Goal: Information Seeking & Learning: Check status

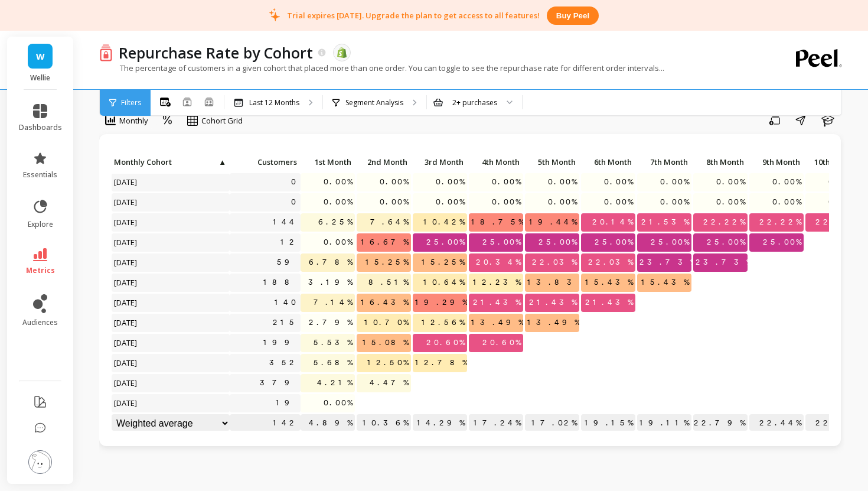
scroll to position [21, 0]
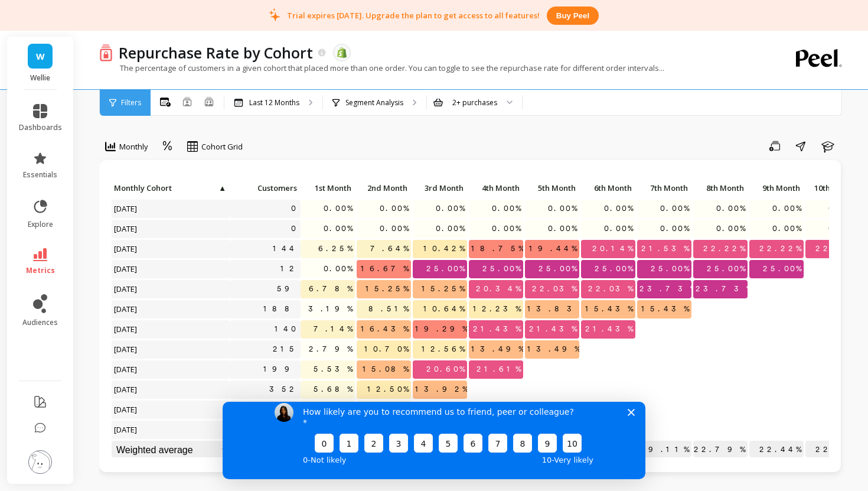
scroll to position [1, 0]
click at [630, 415] on polygon "Close survey" at bounding box center [630, 411] width 7 height 7
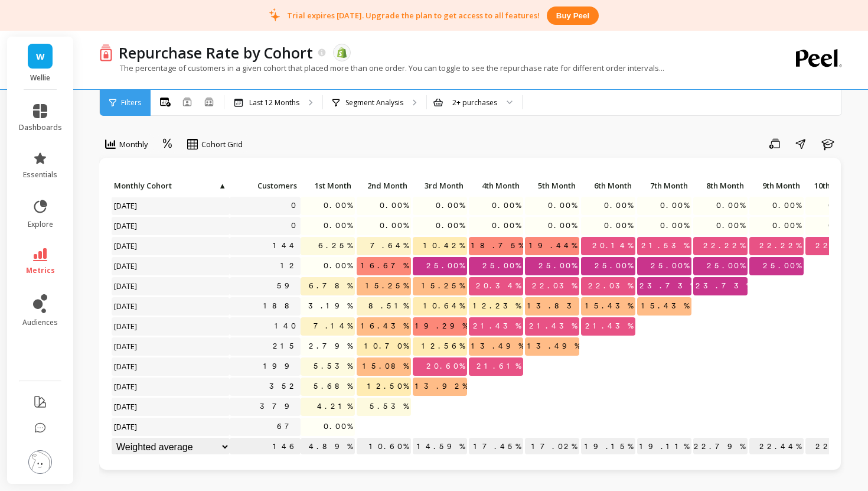
scroll to position [0, 0]
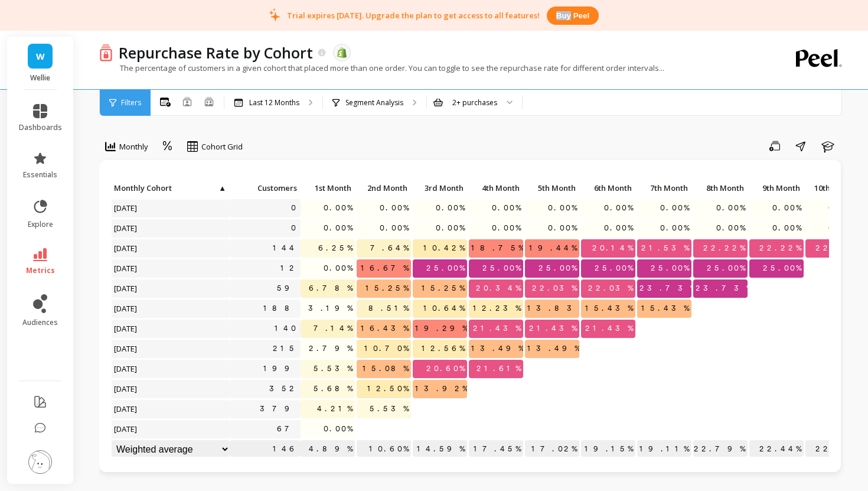
click at [39, 456] on img at bounding box center [40, 462] width 24 height 24
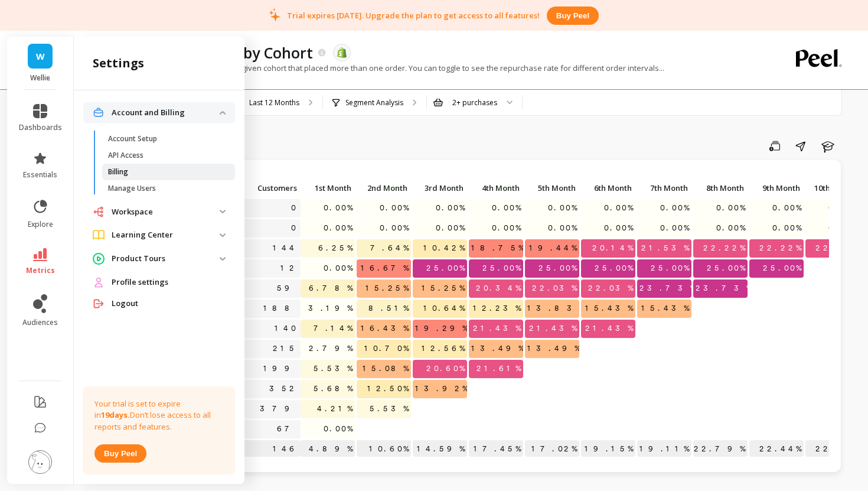
click at [120, 170] on p "Billing" at bounding box center [118, 171] width 20 height 9
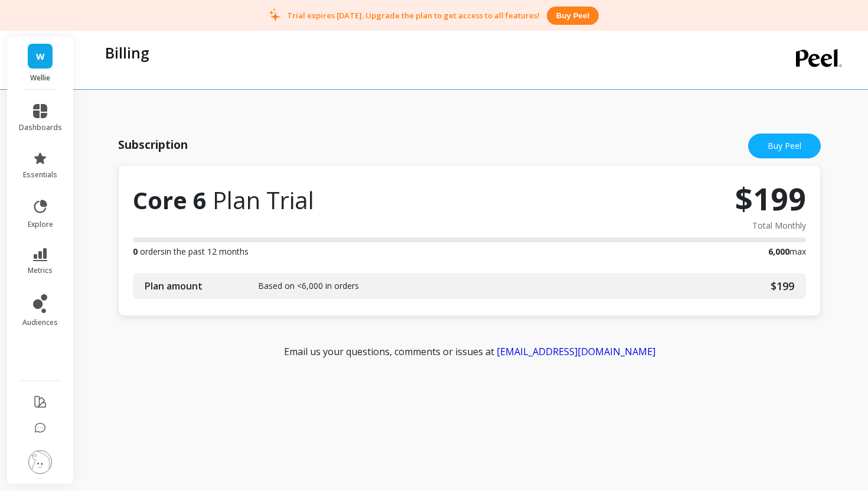
click at [40, 54] on span "W" at bounding box center [40, 57] width 9 height 14
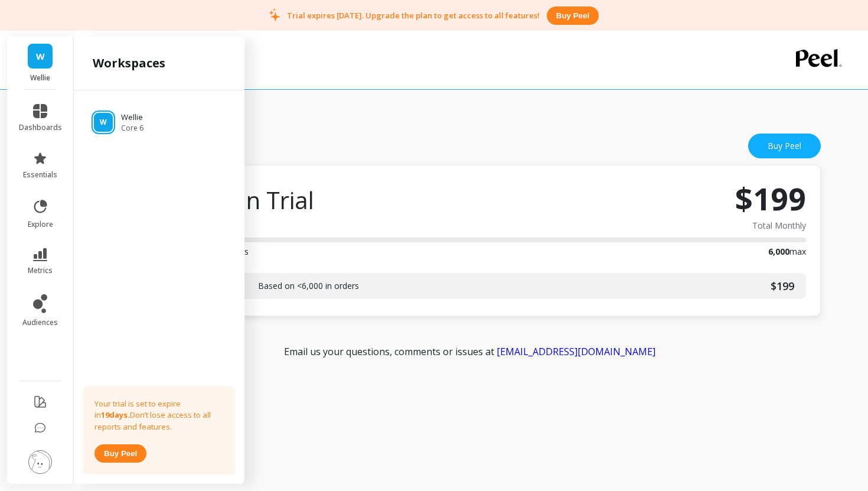
click at [40, 54] on span "W" at bounding box center [40, 57] width 9 height 14
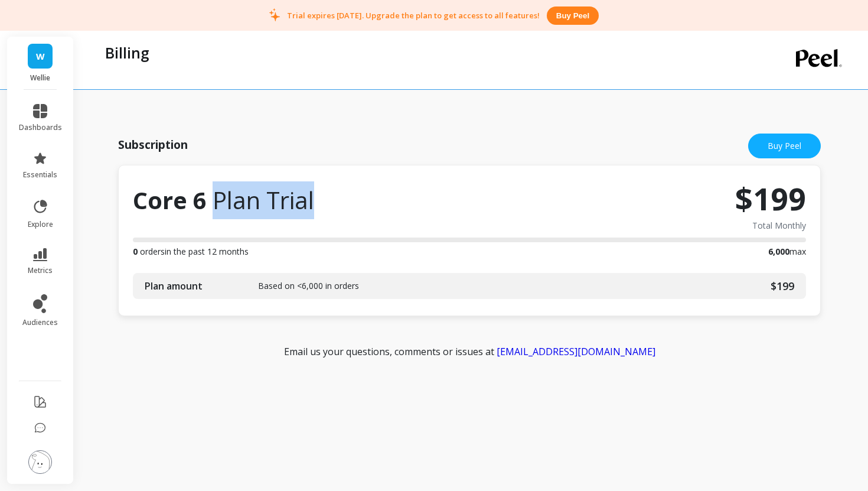
drag, startPoint x: 217, startPoint y: 202, endPoint x: 328, endPoint y: 204, distance: 111.6
click at [329, 205] on div "Core 6 Plan Trial" at bounding box center [434, 205] width 602 height 53
click at [328, 204] on div "Core 6 Plan Trial" at bounding box center [434, 205] width 602 height 53
drag, startPoint x: 328, startPoint y: 204, endPoint x: 144, endPoint y: 205, distance: 183.6
click at [144, 205] on div "Core 6 Plan Trial" at bounding box center [434, 205] width 602 height 53
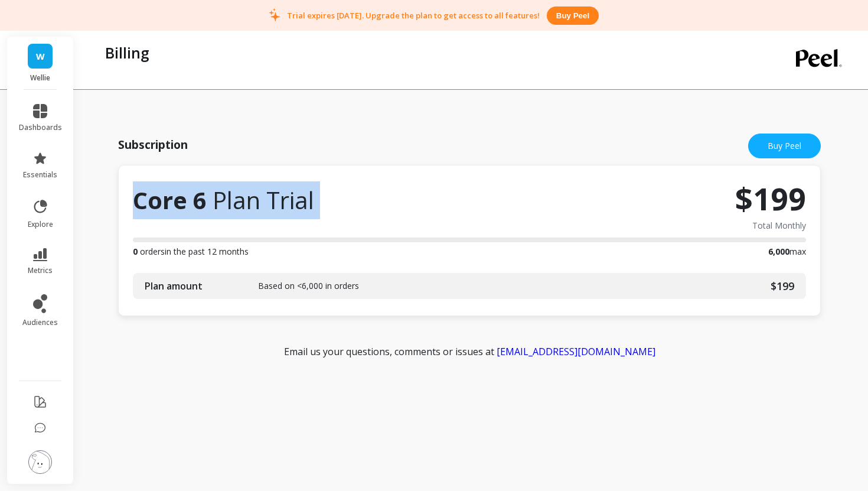
click at [144, 205] on span "Core 6 Plan Trial" at bounding box center [223, 200] width 181 height 38
drag, startPoint x: 133, startPoint y: 205, endPoint x: 332, endPoint y: 204, distance: 198.9
click at [332, 204] on div "Core 6 Plan Trial" at bounding box center [434, 205] width 602 height 53
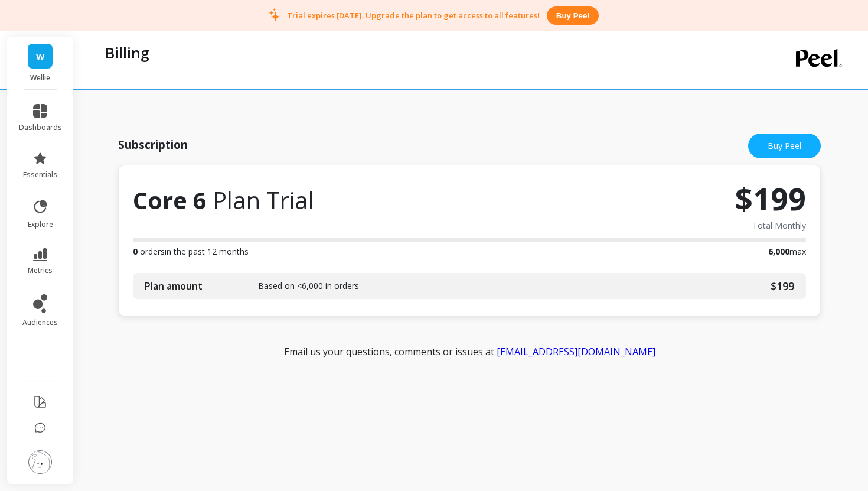
click at [34, 463] on img at bounding box center [40, 462] width 24 height 24
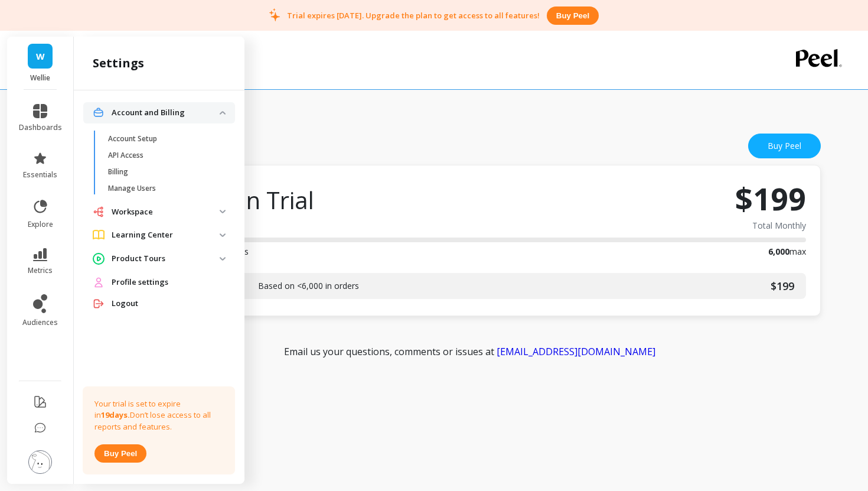
click at [136, 285] on span "Profile settings" at bounding box center [140, 282] width 57 height 12
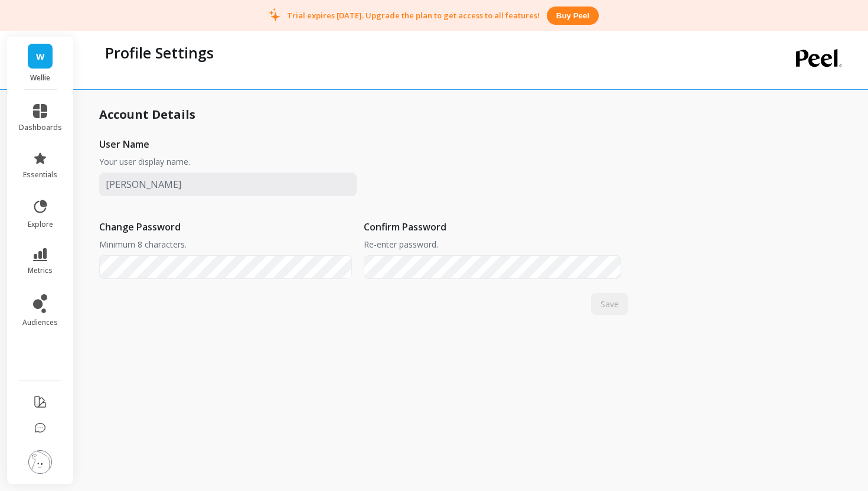
click at [39, 461] on img at bounding box center [40, 462] width 24 height 24
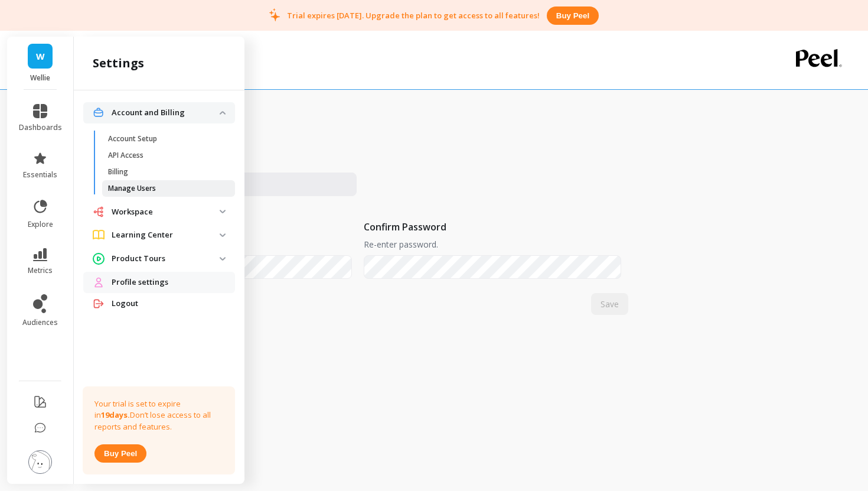
click at [136, 191] on p "Manage Users" at bounding box center [132, 188] width 48 height 9
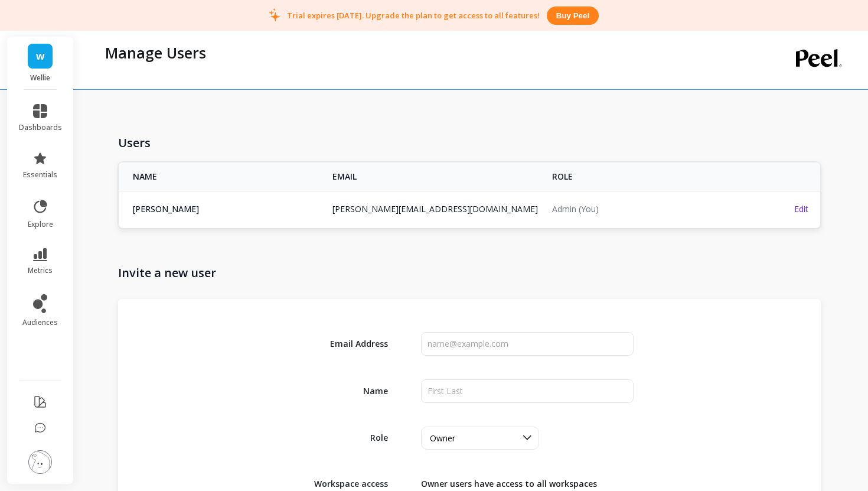
click at [44, 465] on img at bounding box center [40, 462] width 24 height 24
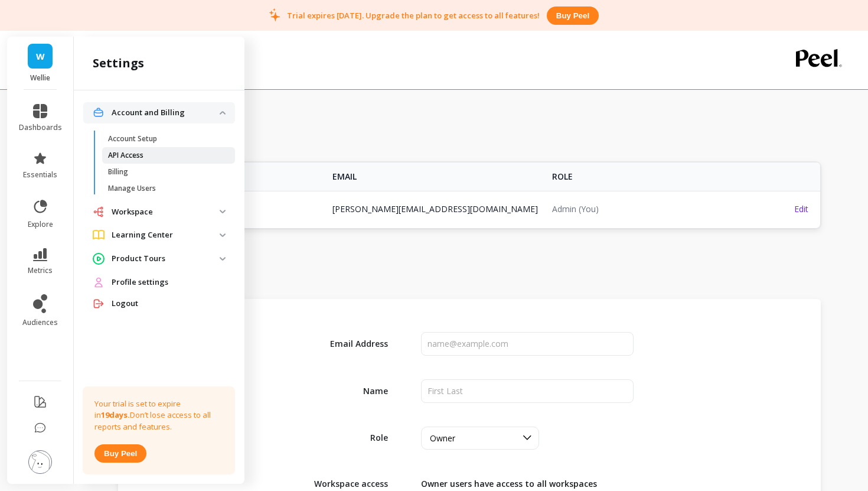
click at [144, 151] on span "API Access" at bounding box center [164, 155] width 113 height 9
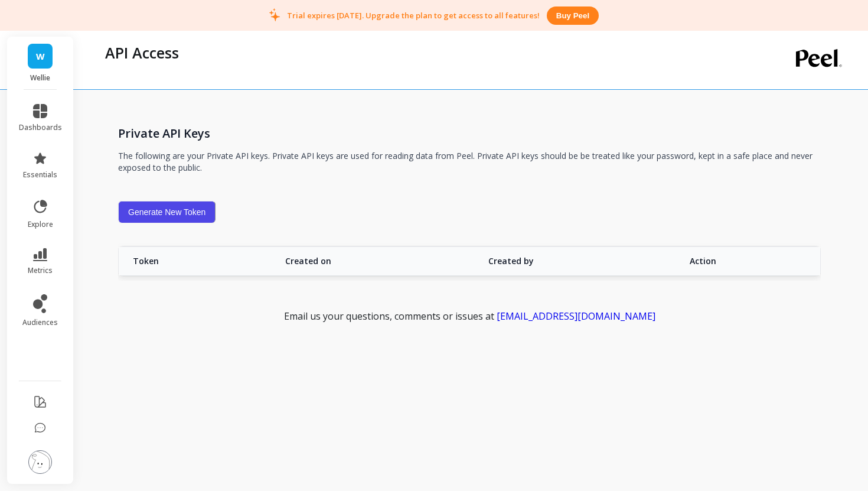
click at [26, 485] on div "W Wellie dashboards essentials explore metrics audiences API Access Private API…" at bounding box center [434, 245] width 868 height 491
click at [42, 455] on img at bounding box center [40, 462] width 24 height 24
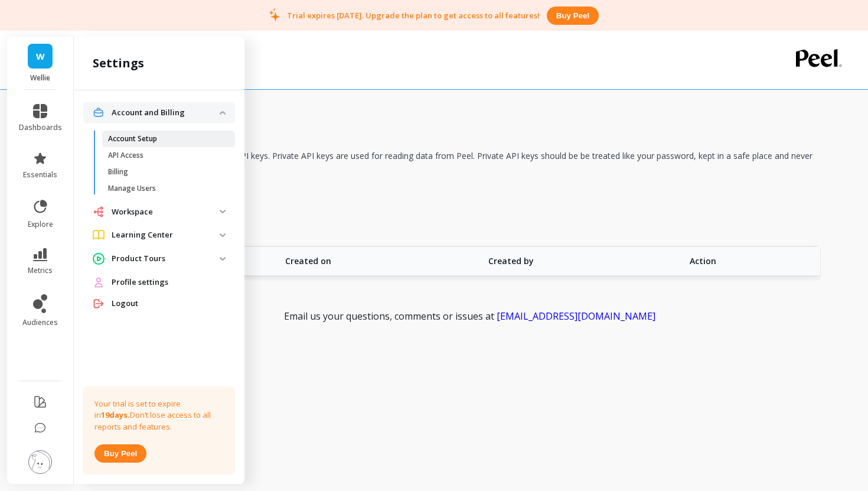
click at [141, 140] on p "Account Setup" at bounding box center [132, 138] width 49 height 9
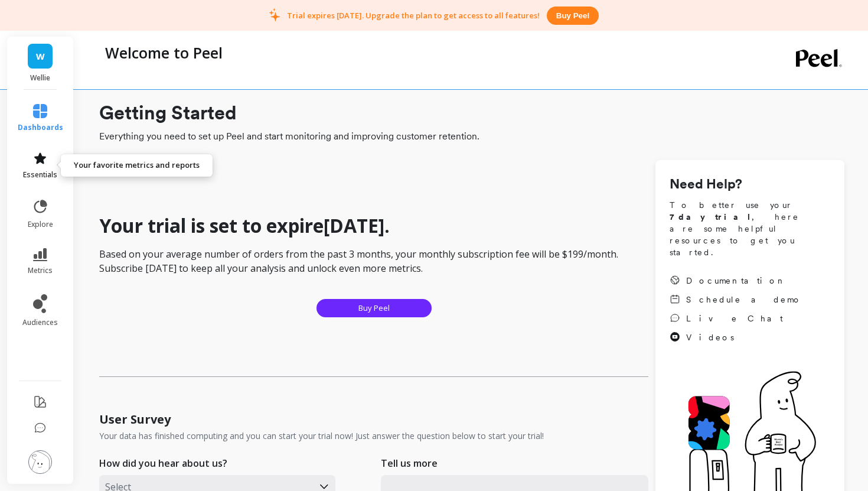
click at [41, 164] on icon at bounding box center [40, 158] width 14 height 14
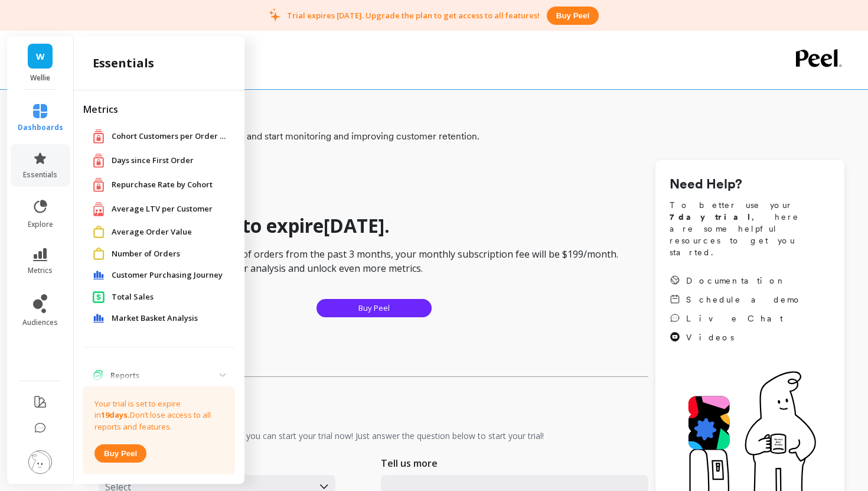
click at [152, 186] on span "Repurchase Rate by Cohort" at bounding box center [162, 185] width 101 height 12
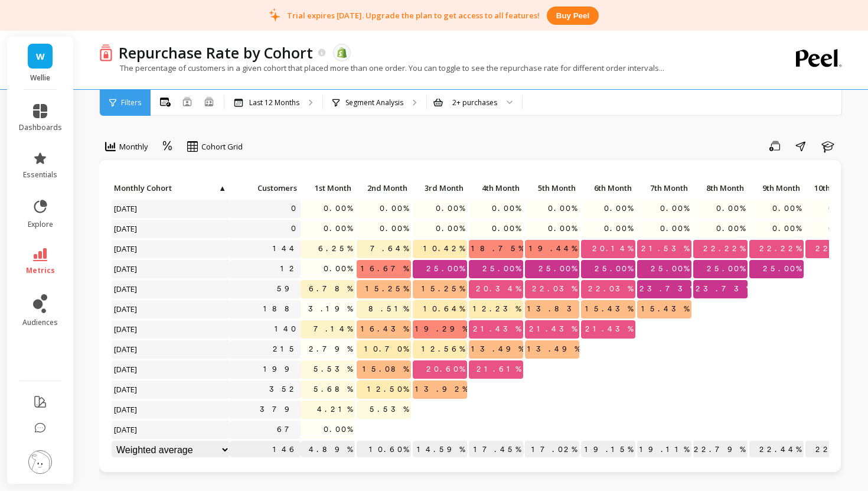
scroll to position [1, 0]
drag, startPoint x: 488, startPoint y: 368, endPoint x: 521, endPoint y: 368, distance: 32.5
click at [521, 368] on p "21.61%" at bounding box center [496, 368] width 54 height 18
click at [520, 367] on span "21.61%" at bounding box center [498, 368] width 49 height 18
drag, startPoint x: 381, startPoint y: 367, endPoint x: 519, endPoint y: 371, distance: 138.8
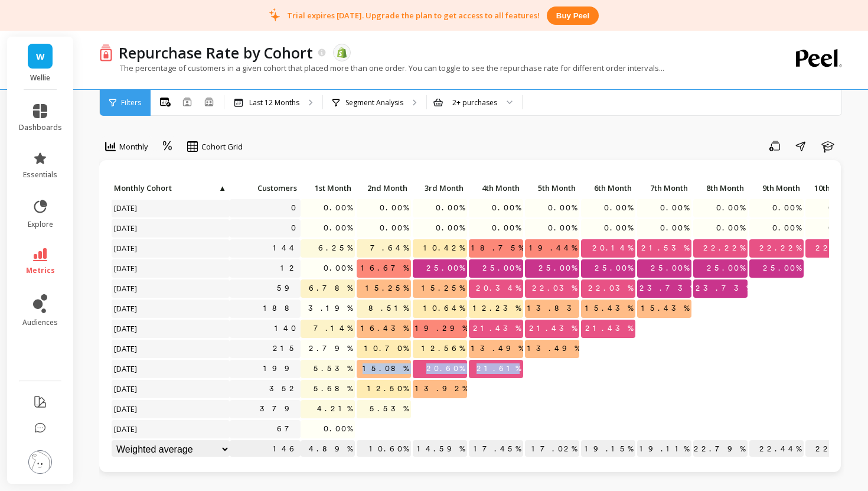
click at [519, 371] on div "Click to create an audience 0 0.00% 0.00% 0.00% 0.00% 0.00% 0.00% 0.00% 0.00% 0…" at bounding box center [528, 319] width 835 height 281
click at [519, 371] on span "21.61%" at bounding box center [498, 368] width 49 height 18
click at [519, 370] on span "21.61%" at bounding box center [498, 368] width 49 height 18
